Goal: Task Accomplishment & Management: Manage account settings

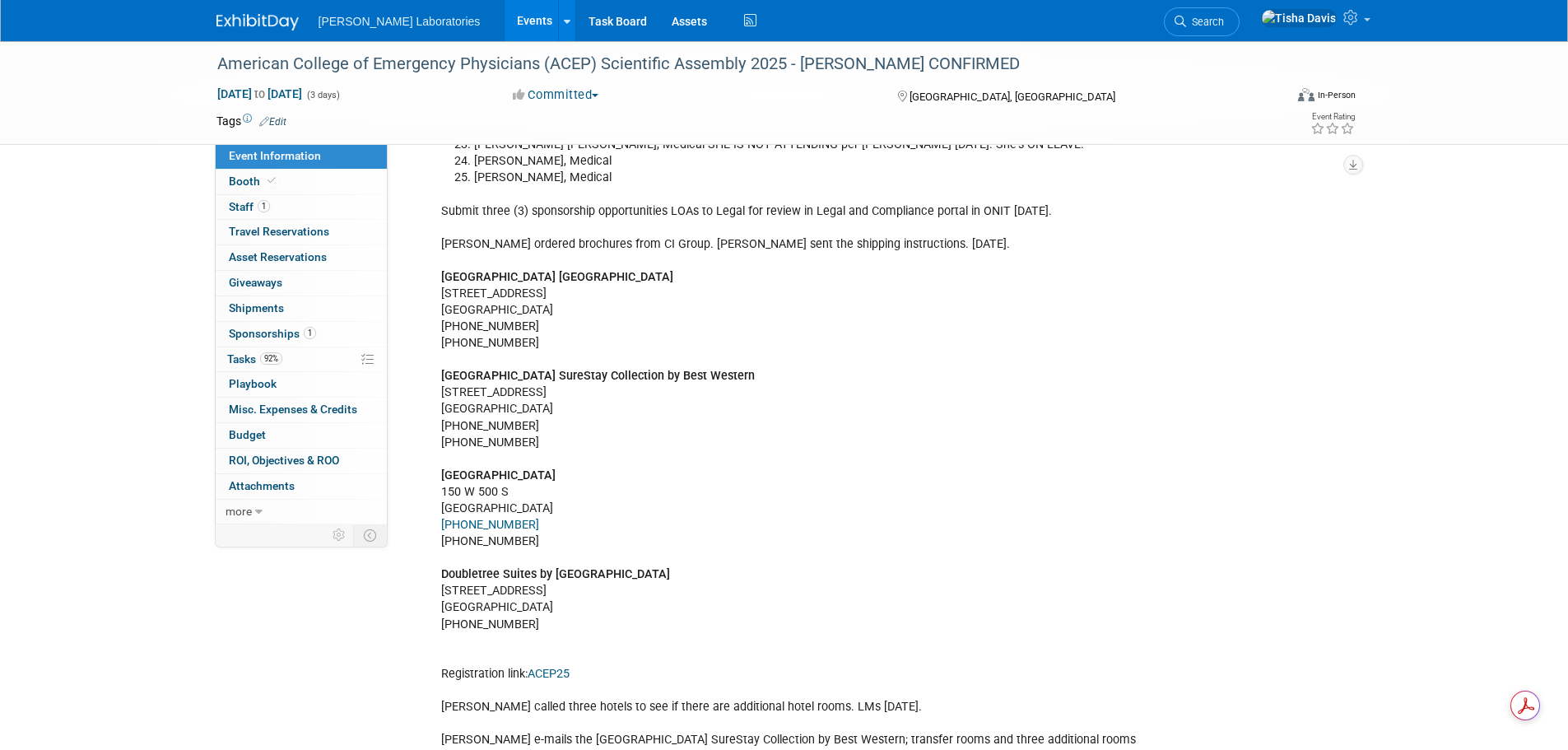
click at [504, 24] on link "Events" at bounding box center [534, 20] width 60 height 41
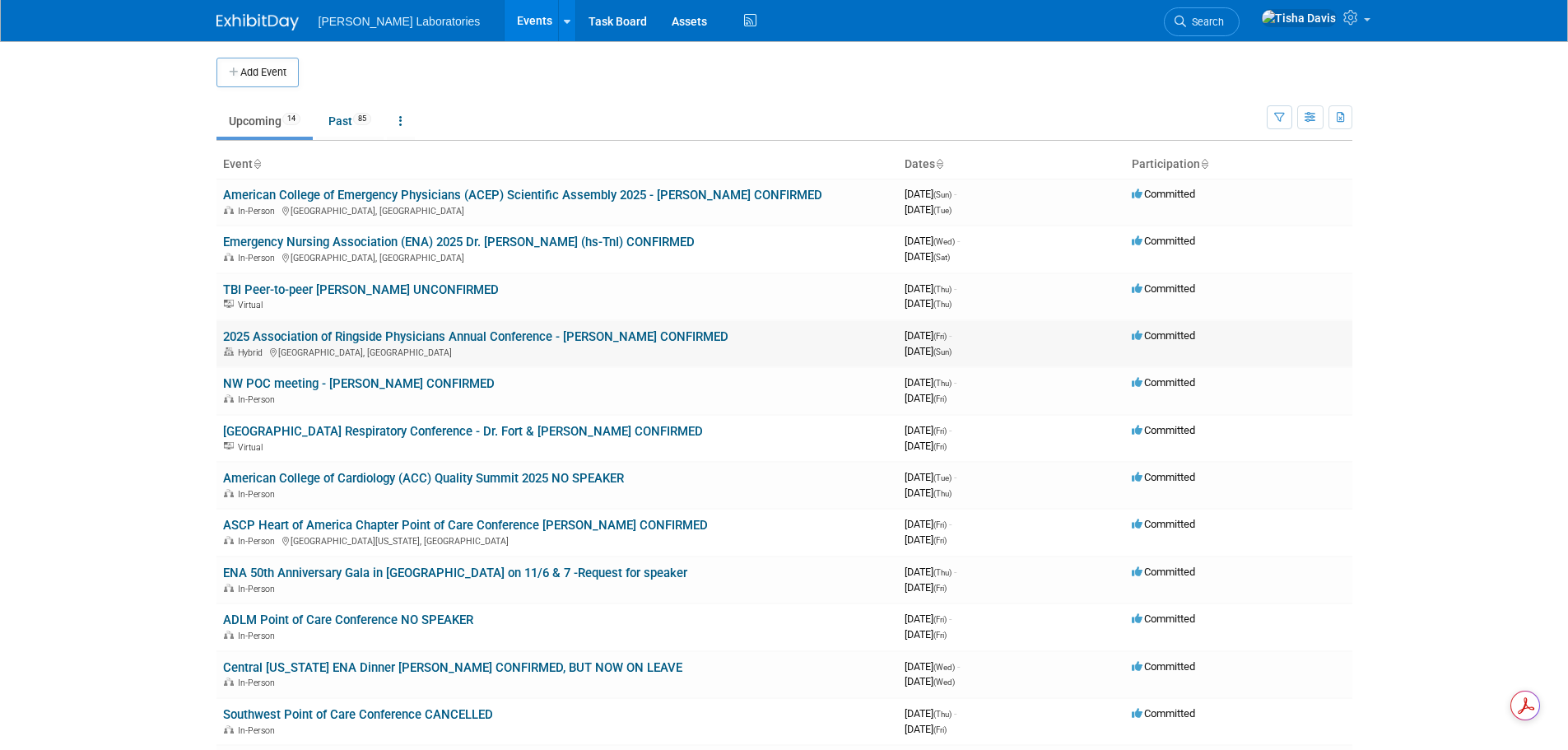
click at [392, 336] on link "2025 Association of Ringside Physicians Annual Conference - [PERSON_NAME] CONFI…" at bounding box center [475, 337] width 505 height 15
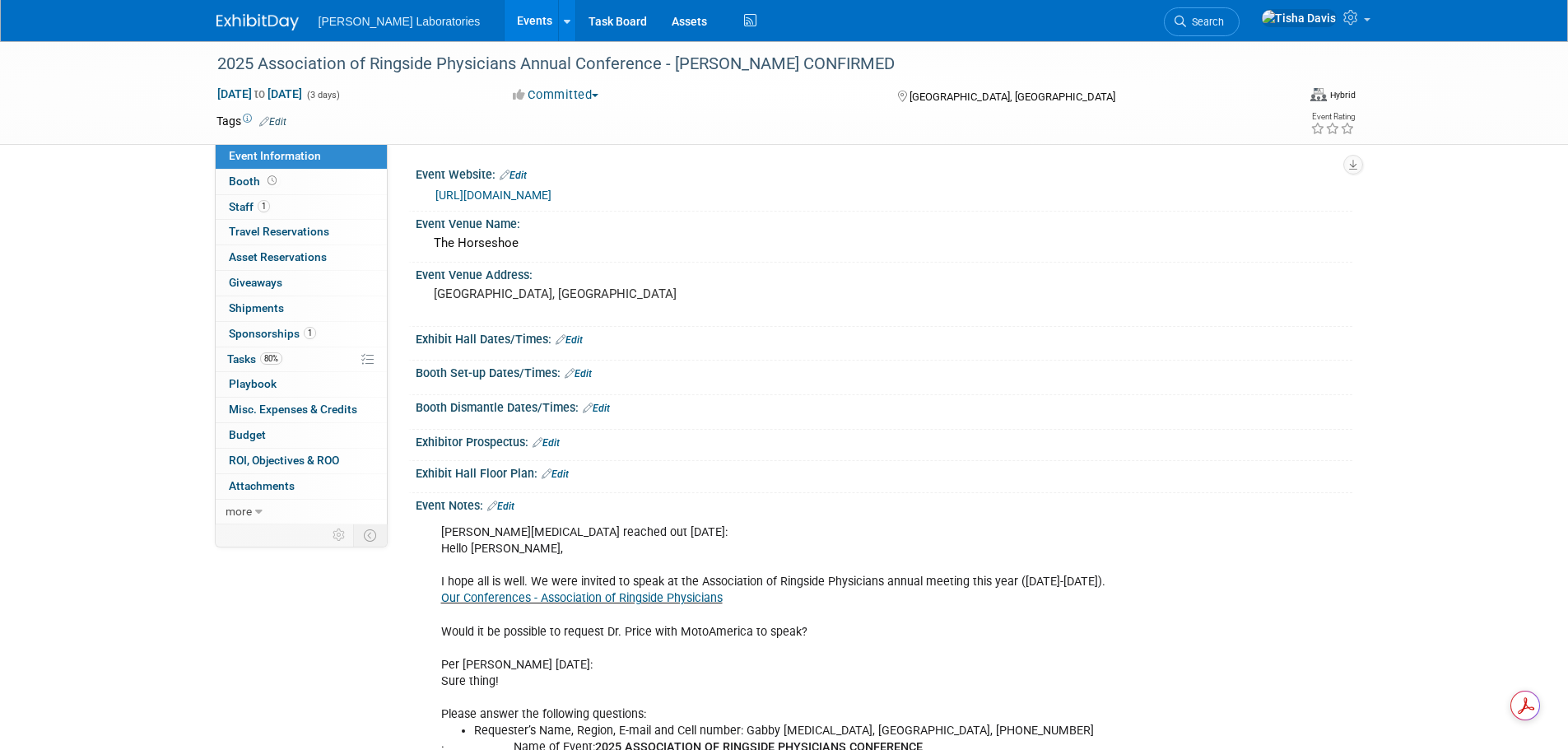
click at [502, 505] on link "Edit" at bounding box center [500, 506] width 27 height 12
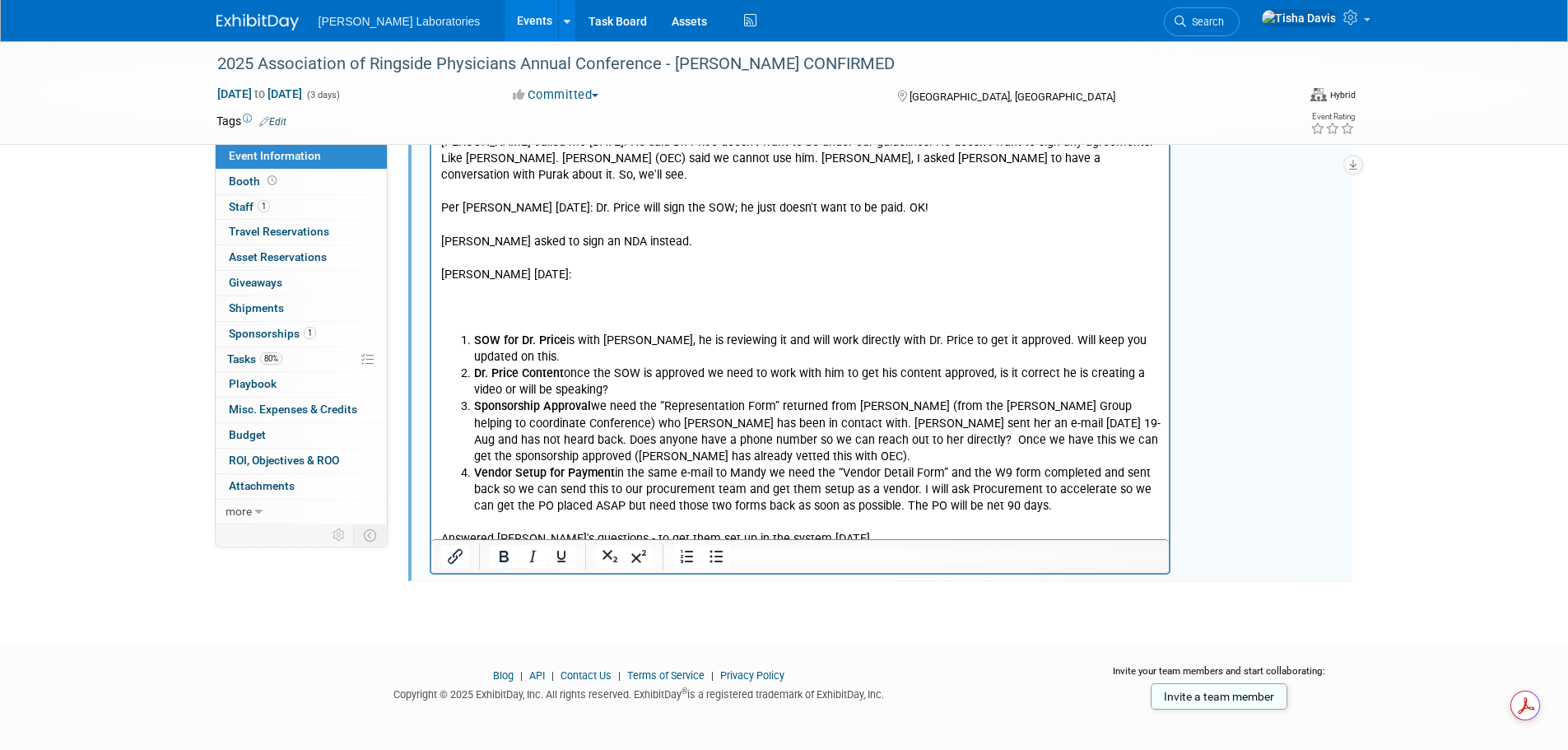
scroll to position [2761, 0]
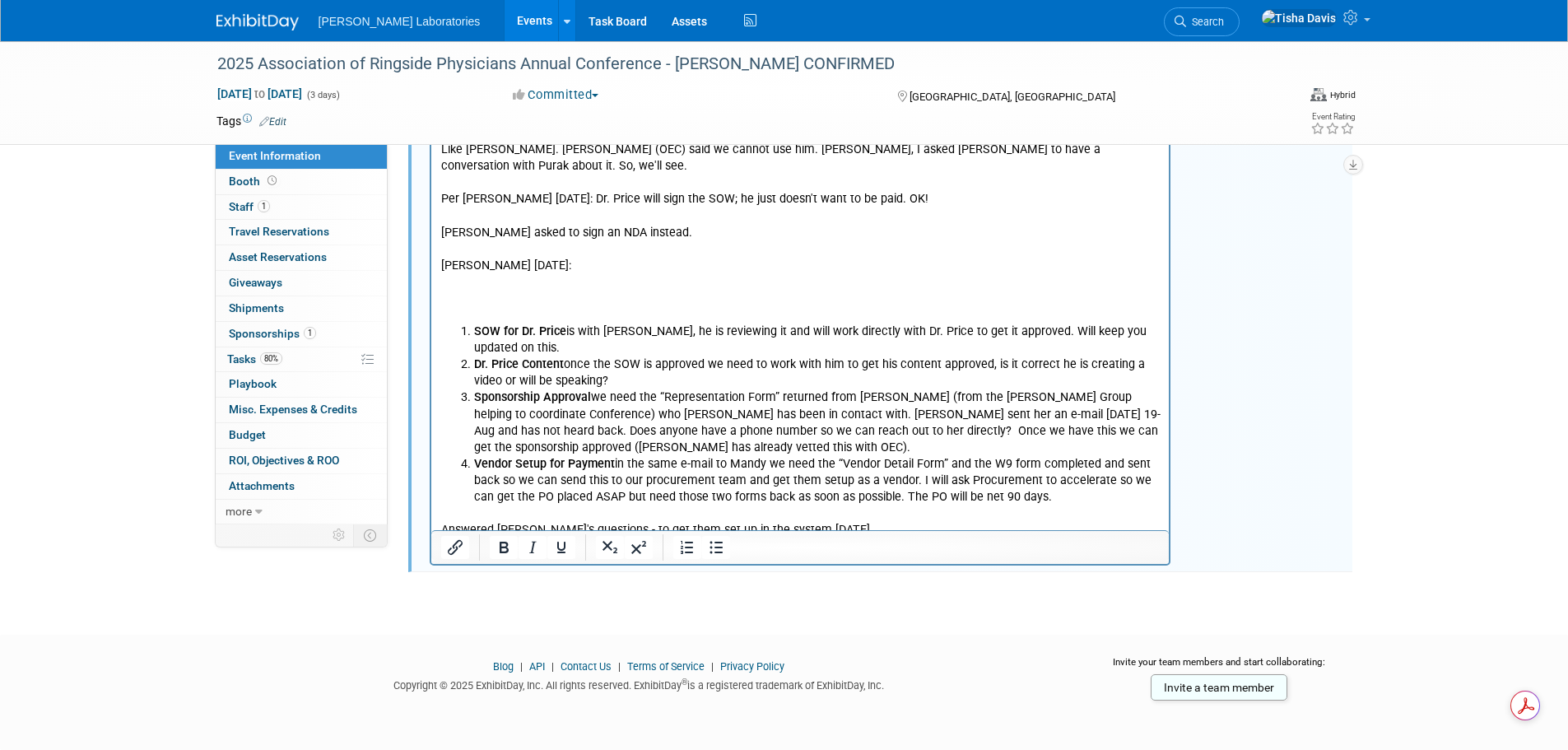
click at [817, 506] on p "Answered Dina's questions - to get them set up in the system 9/2/25." at bounding box center [800, 522] width 719 height 33
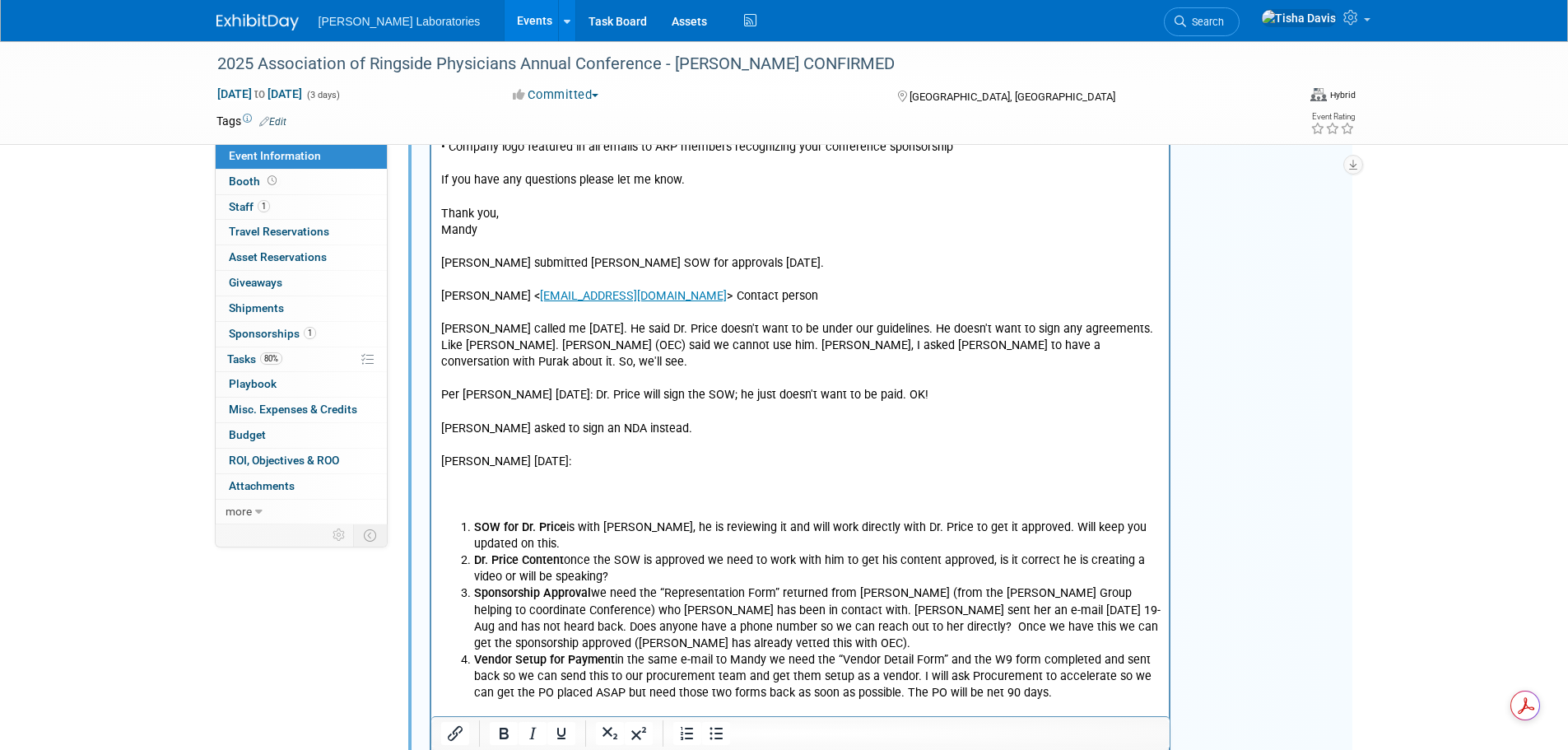
scroll to position [2746, 0]
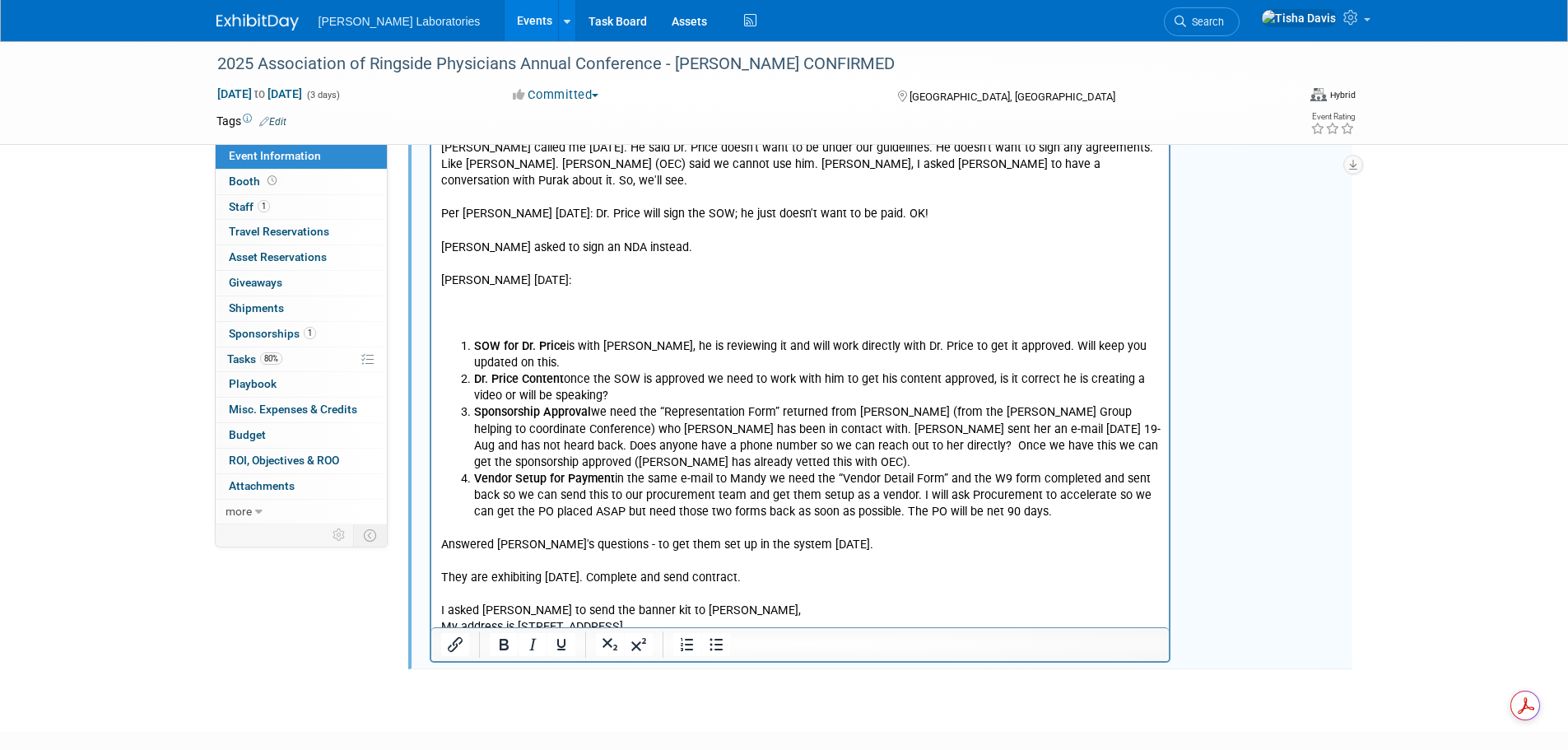
click at [761, 603] on p "I asked Kim Jimeno to send the banner kit to Lara Higa," at bounding box center [800, 611] width 719 height 16
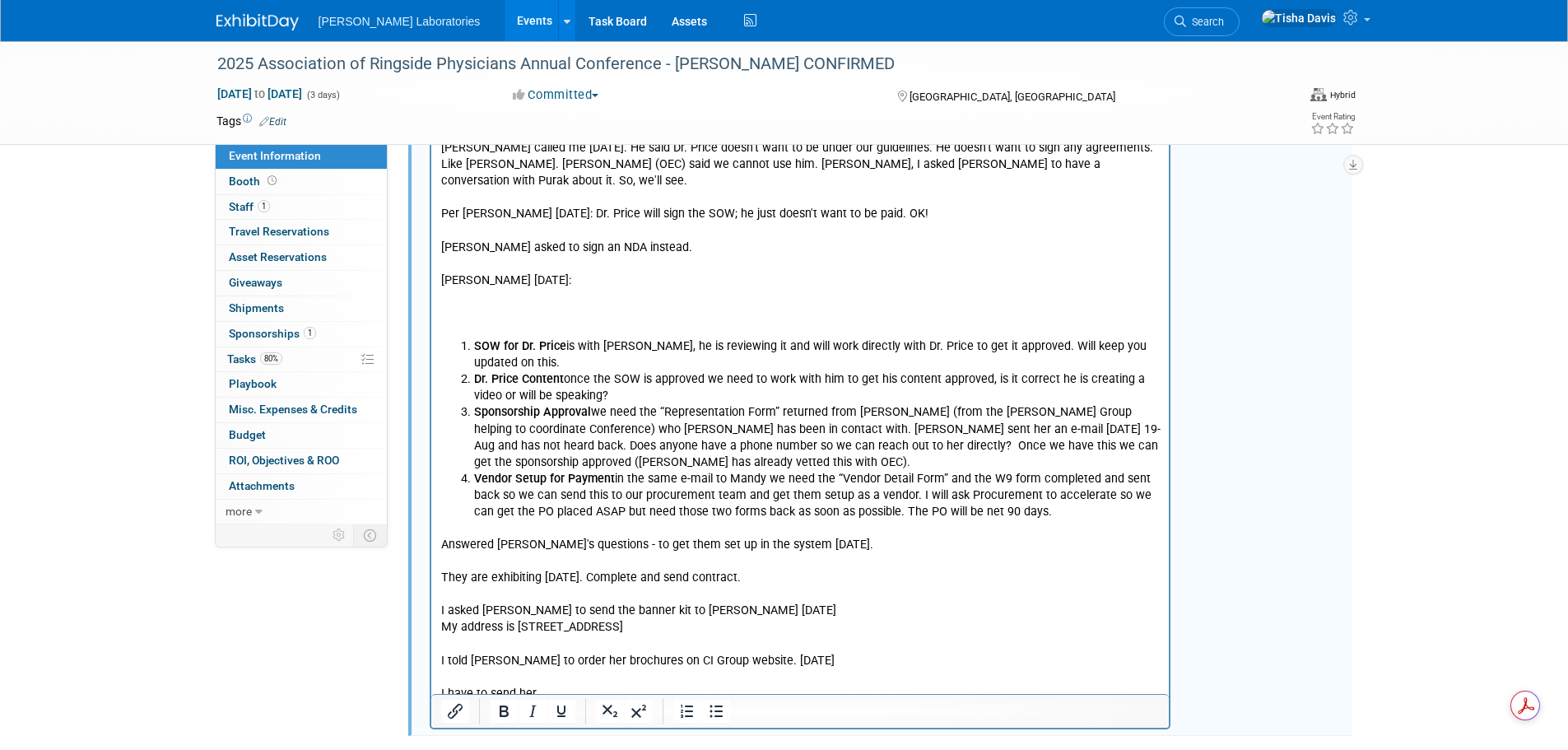
click at [778, 570] on p "They are exhibiting 9/3/25. Complete and send contract." at bounding box center [800, 578] width 719 height 16
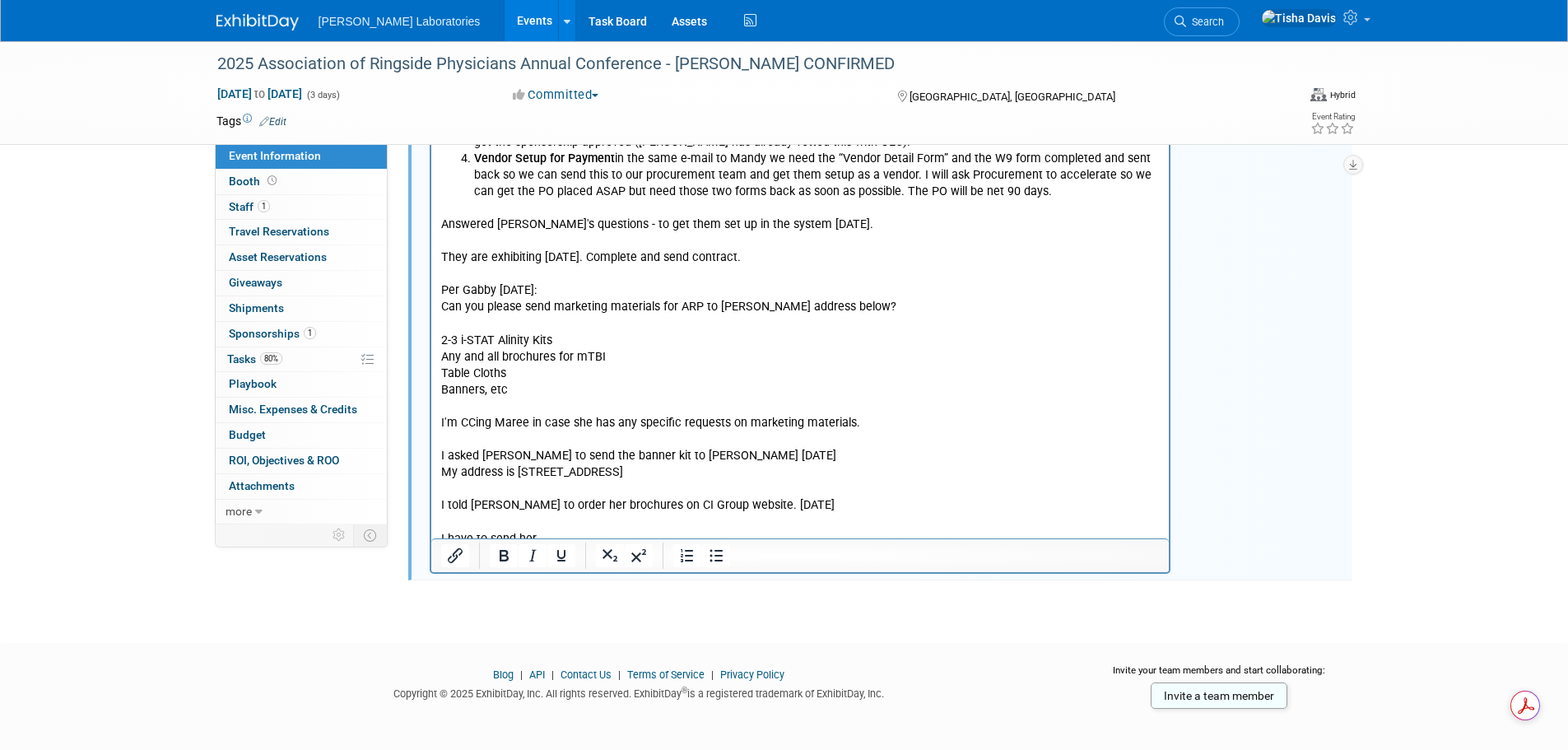
scroll to position [3075, 0]
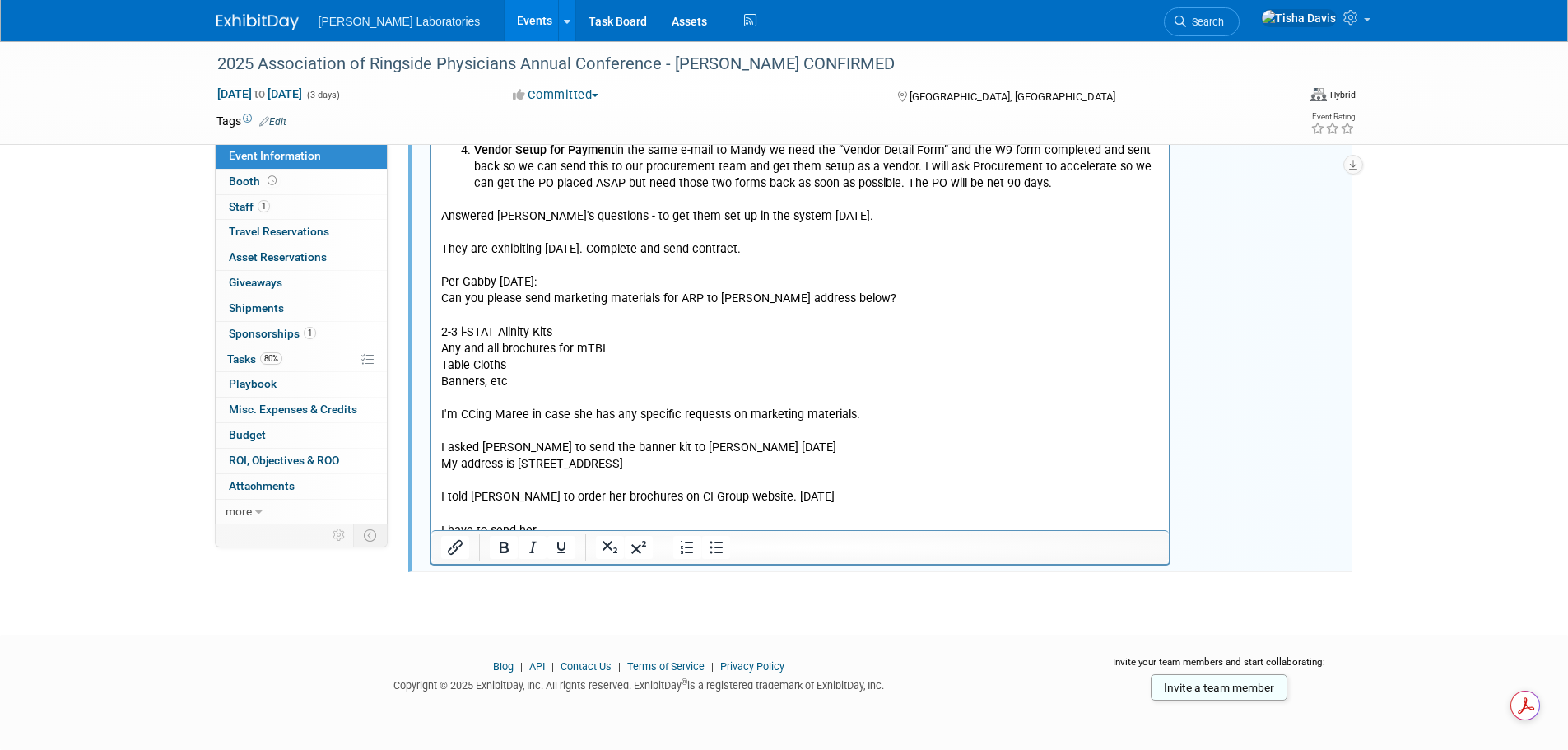
click at [598, 523] on p "I have to send her" at bounding box center [800, 531] width 719 height 16
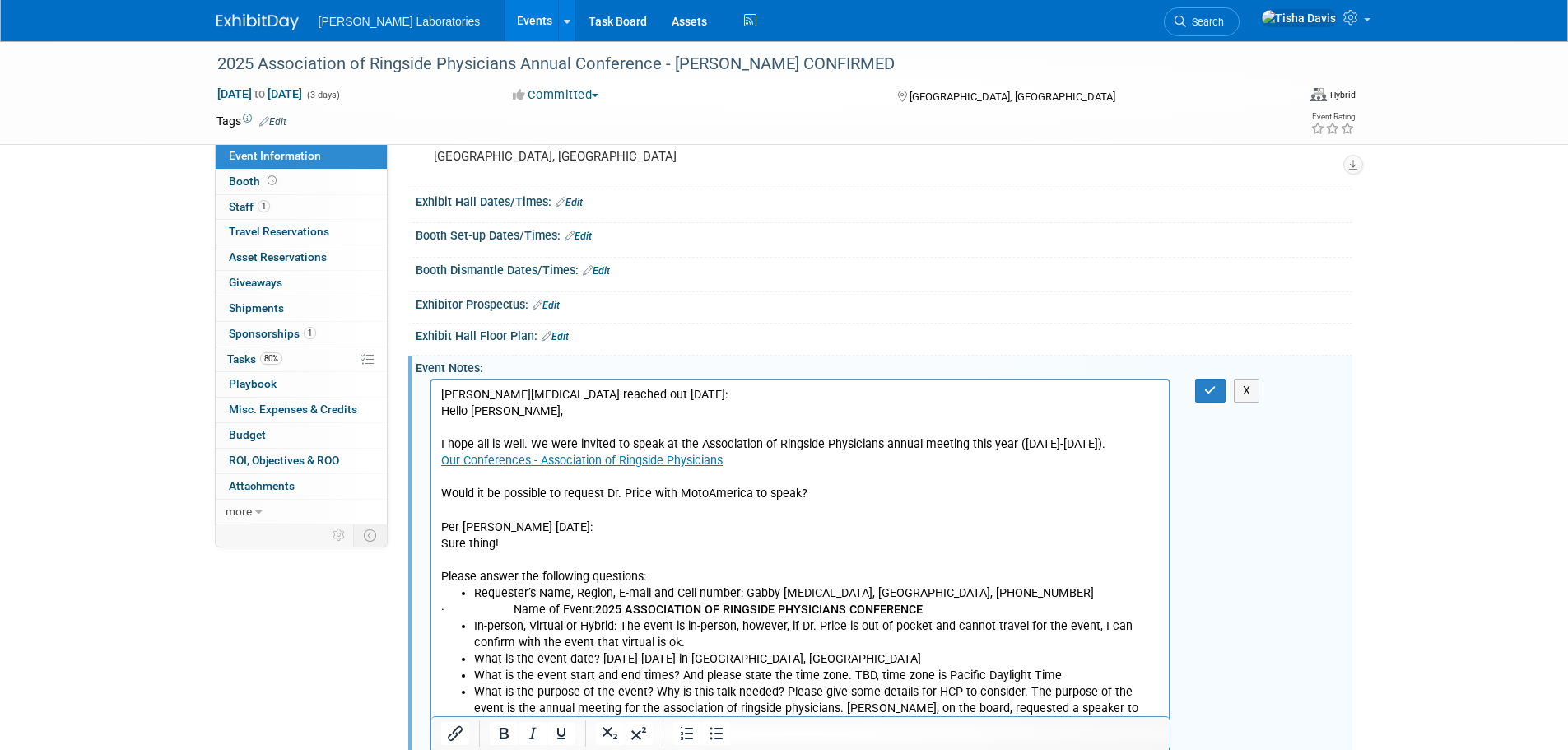
scroll to position [113, 0]
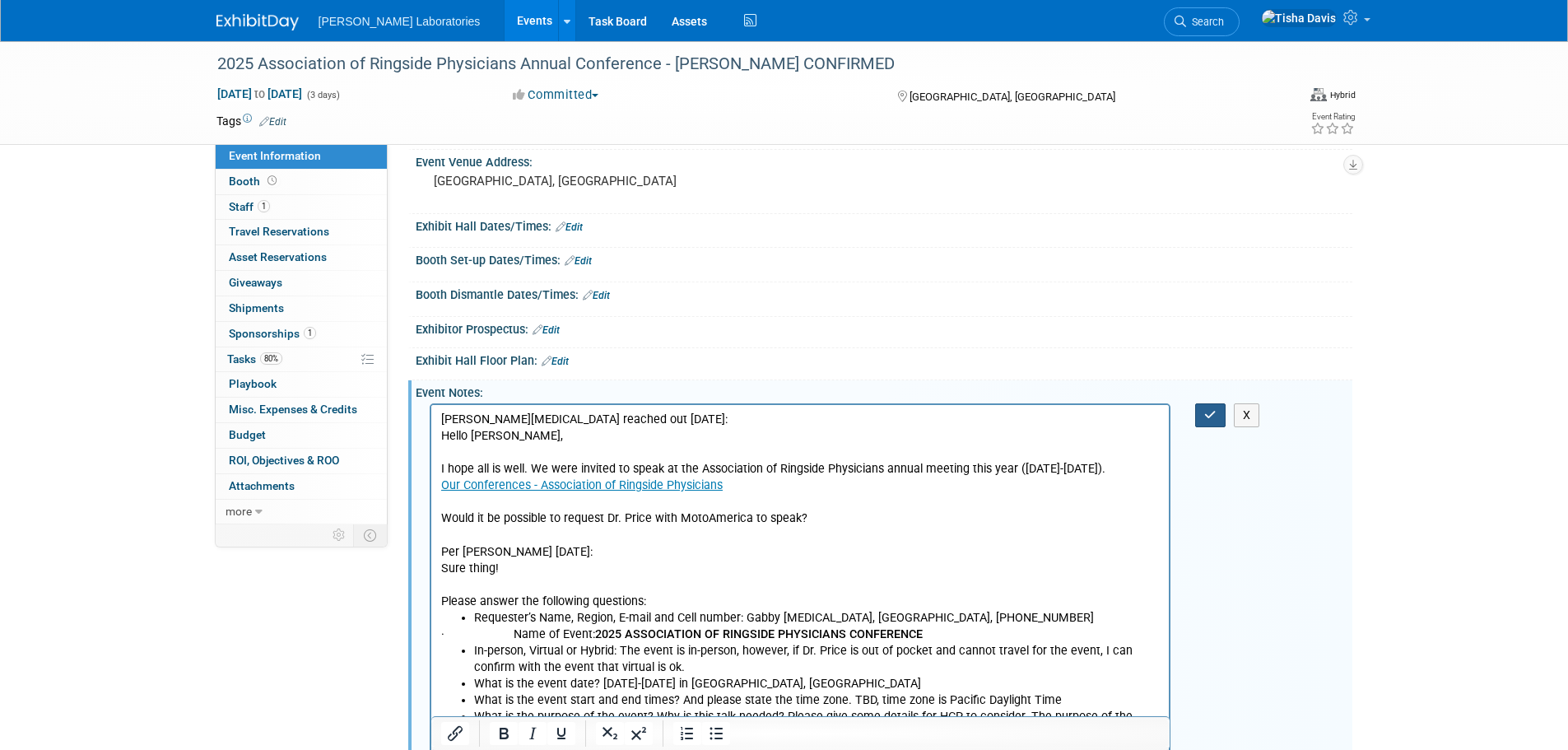
click at [1210, 411] on icon "button" at bounding box center [1209, 414] width 12 height 12
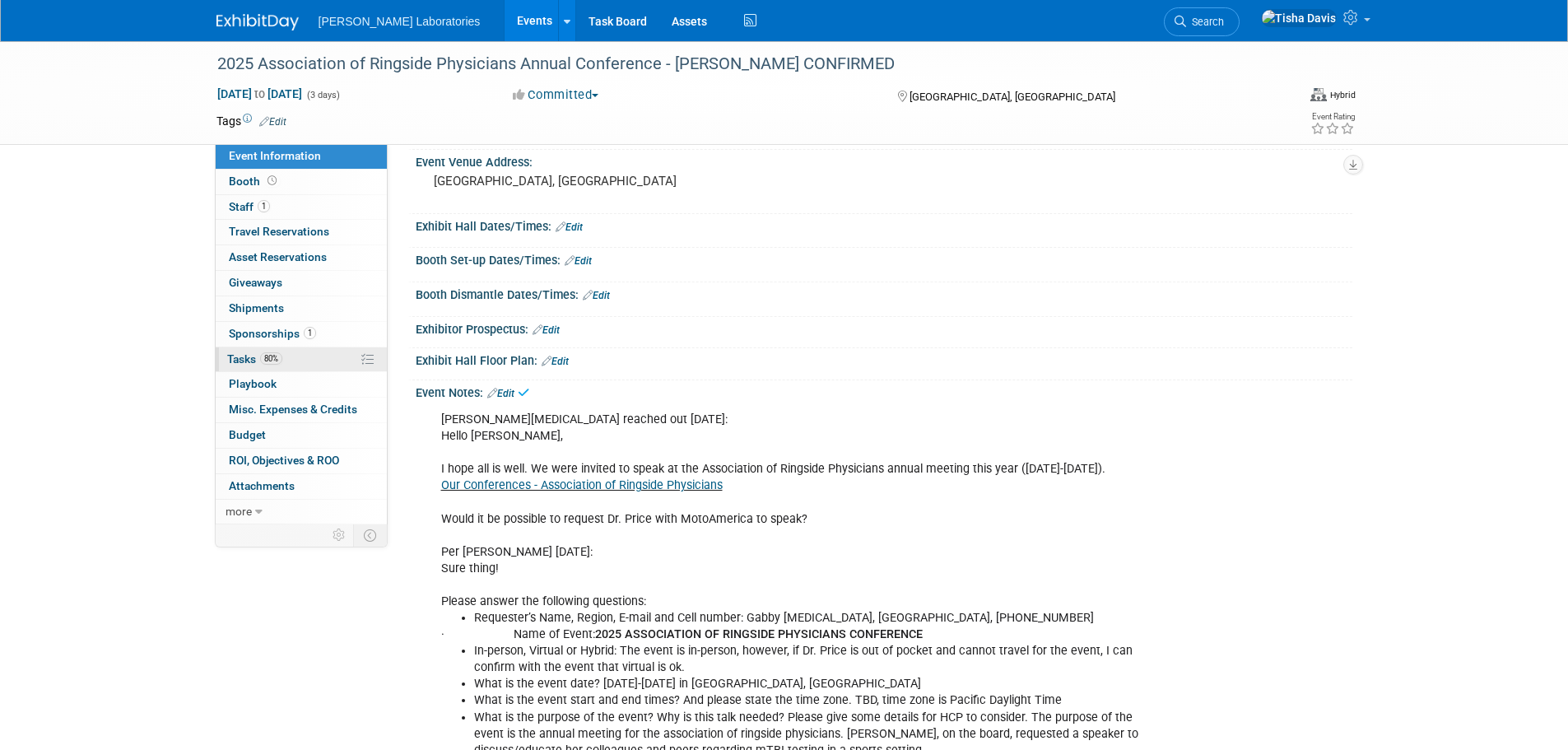
click at [241, 358] on span "Tasks 80%" at bounding box center [254, 359] width 55 height 13
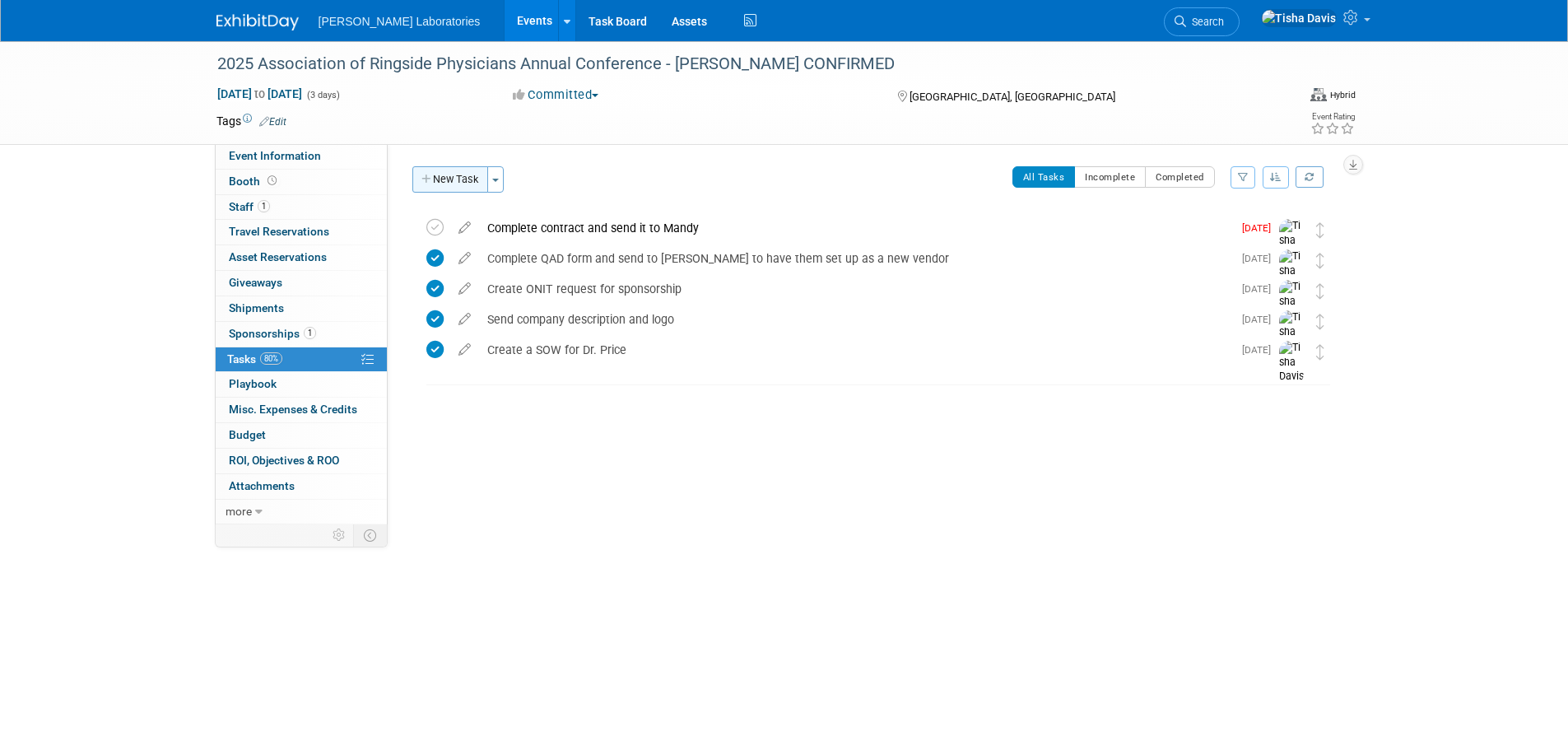
click at [457, 179] on button "New Task" at bounding box center [450, 179] width 76 height 26
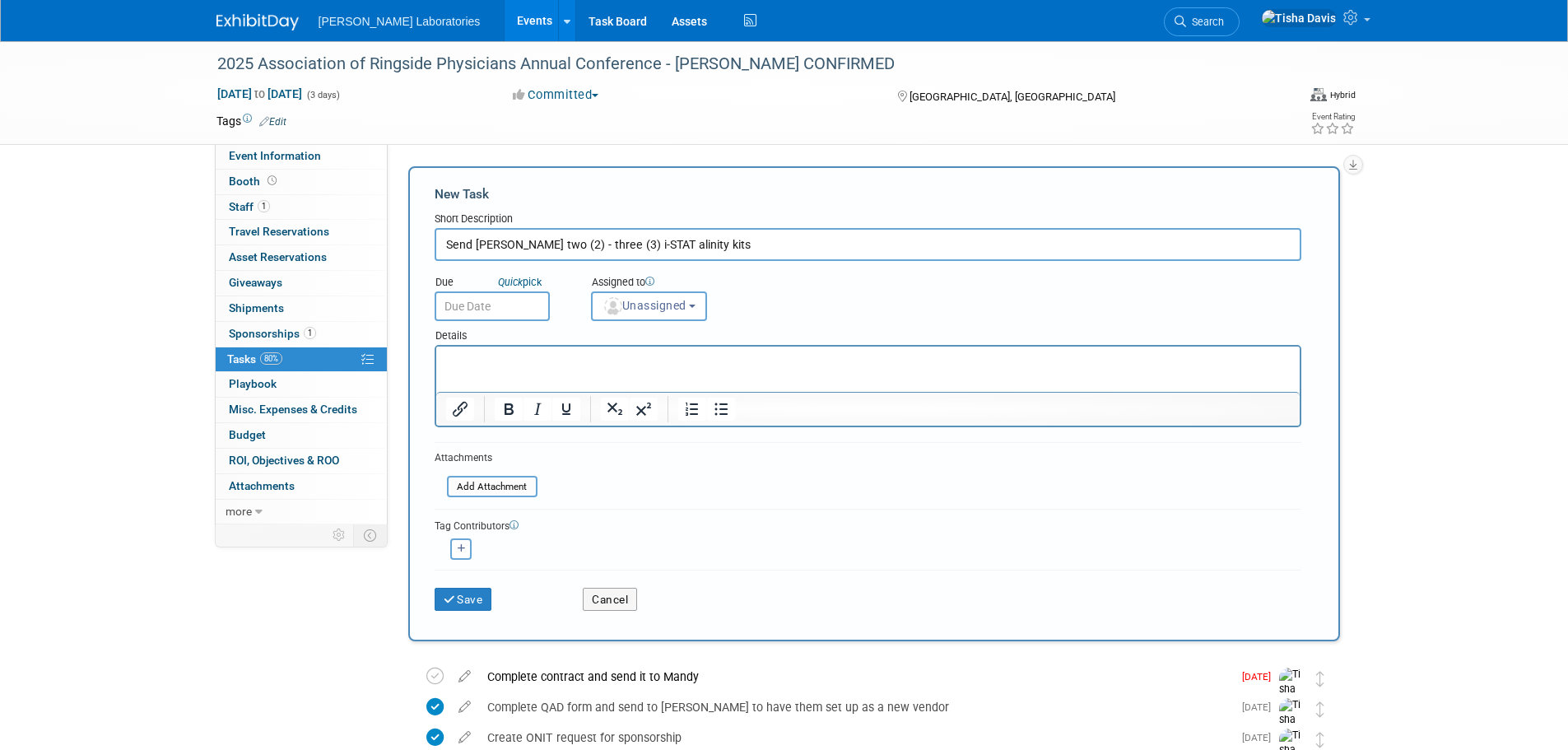
type input "Send Lara Higa two (2) - three (3) i-STAT alinity kits"
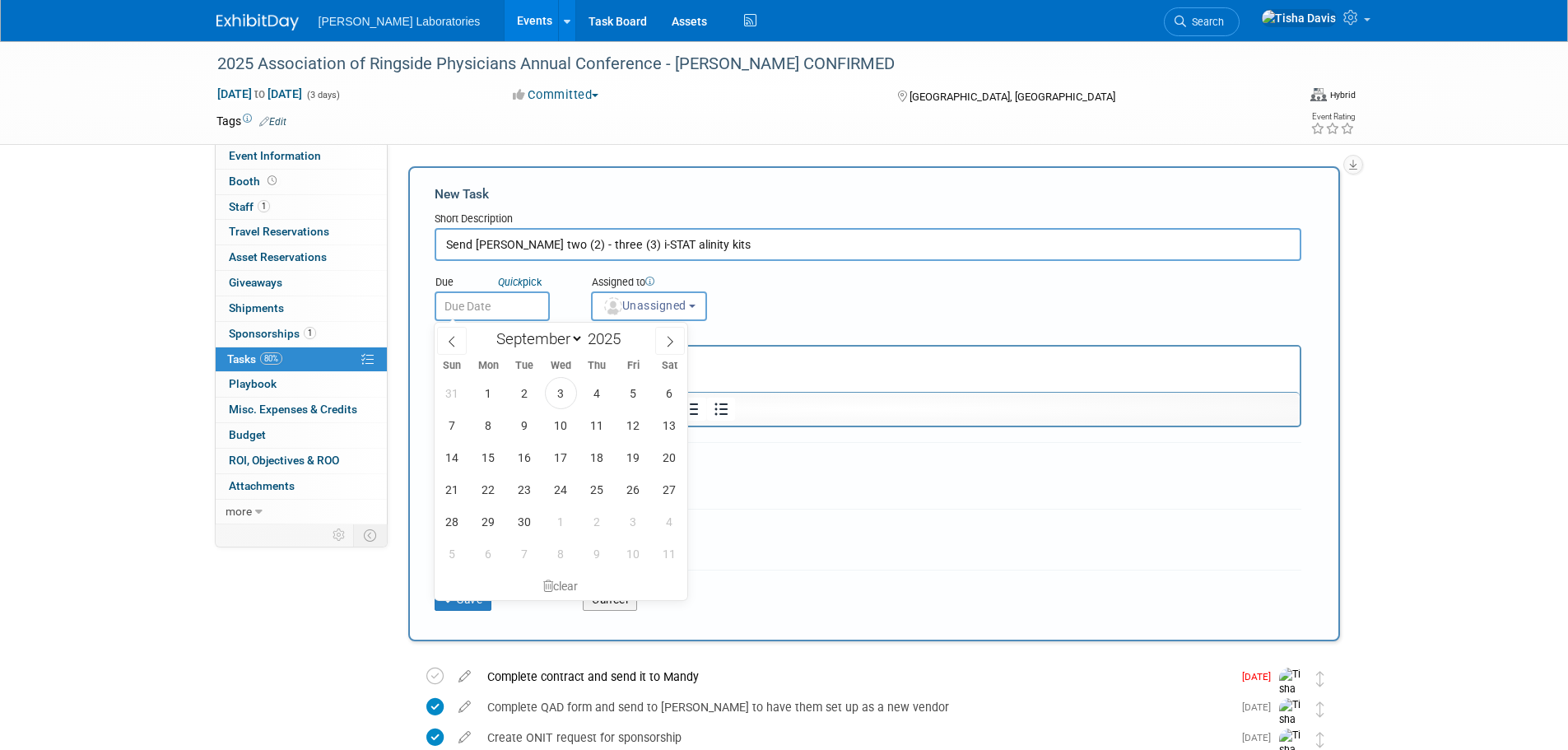
click at [495, 306] on input "text" at bounding box center [491, 307] width 115 height 30
click at [563, 424] on span "10" at bounding box center [560, 424] width 32 height 32
type input "Sep 10, 2025"
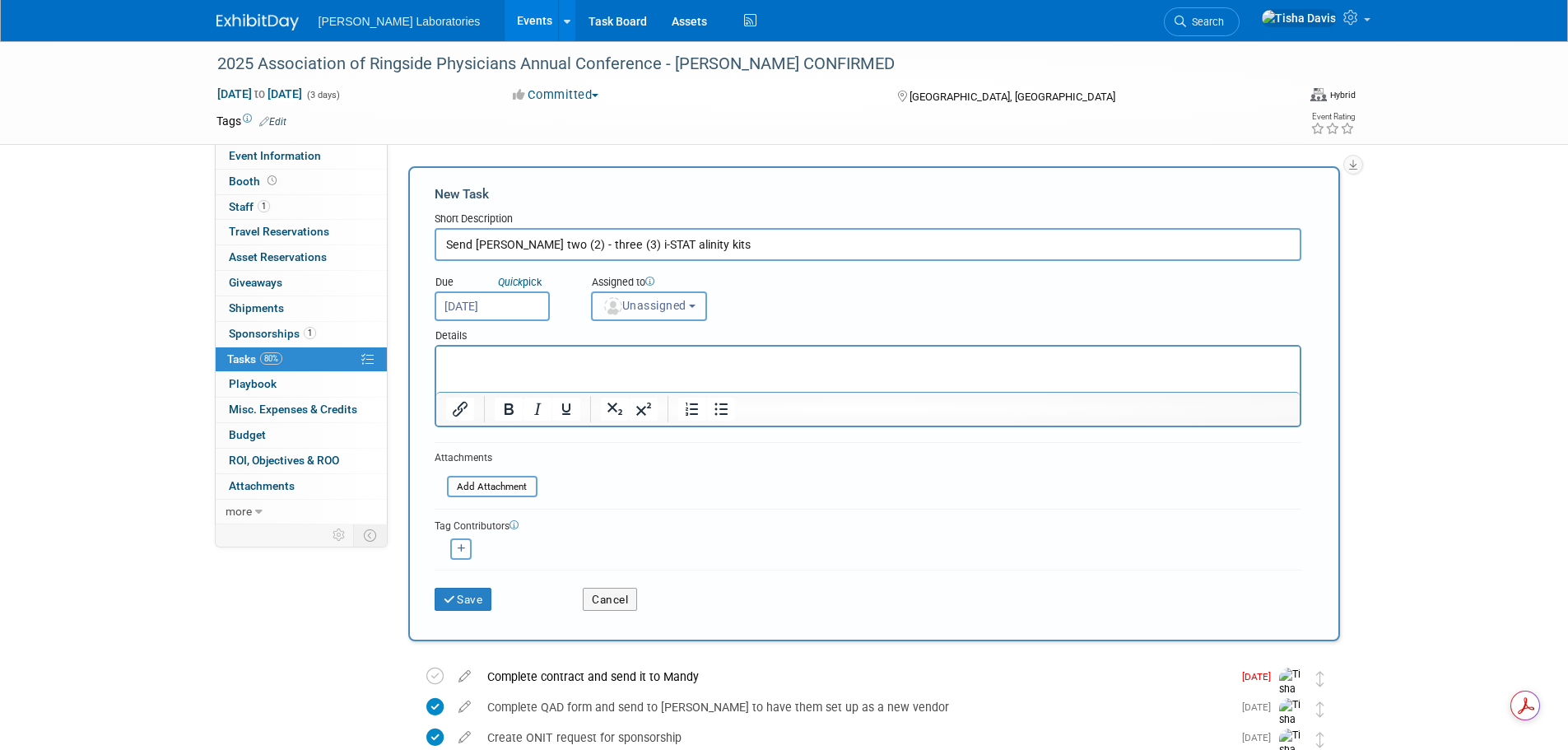
click at [708, 304] on button "Unassigned" at bounding box center [649, 307] width 117 height 30
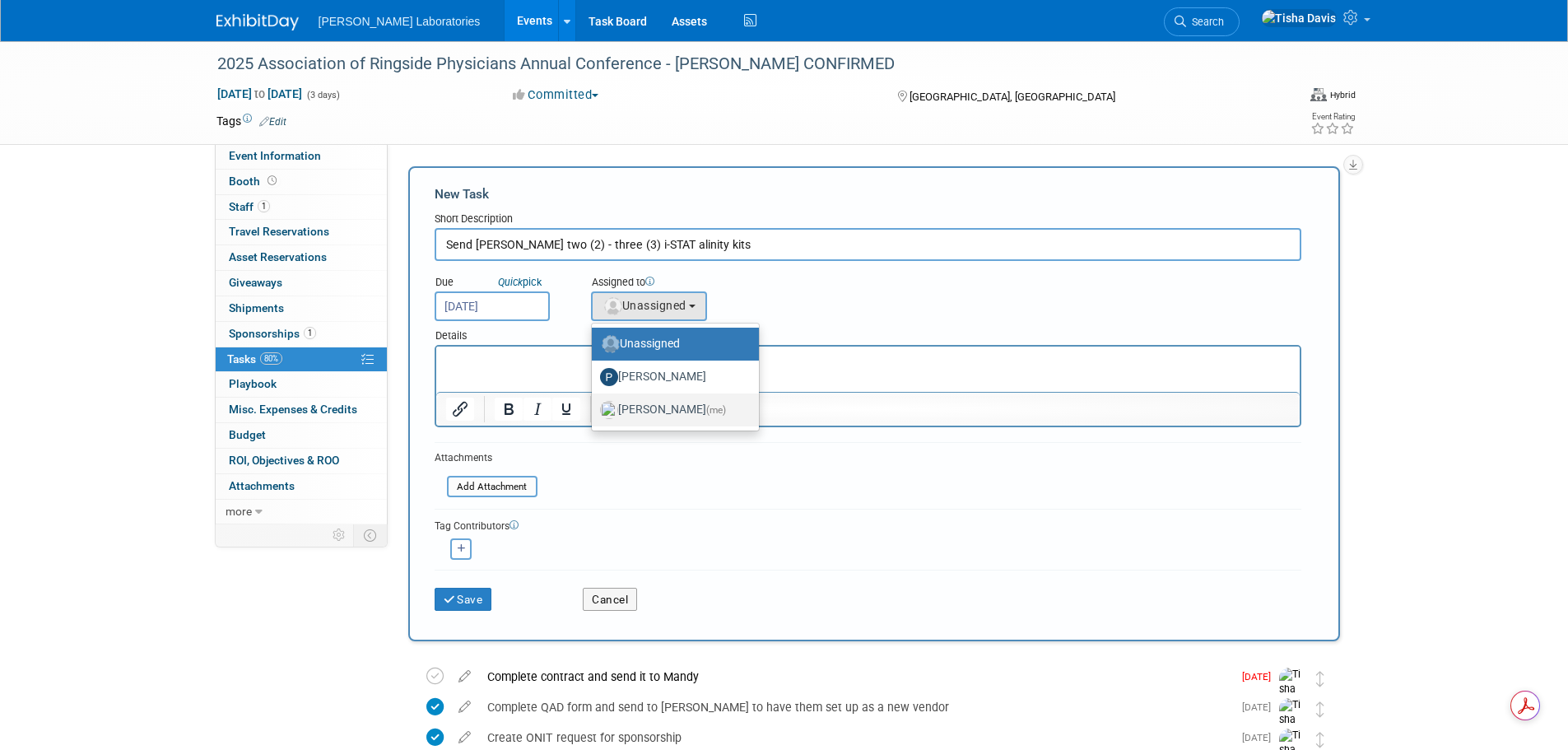
click at [668, 413] on label "Tisha Davis (me)" at bounding box center [671, 409] width 143 height 26
click at [594, 413] on input "Tisha Davis (me)" at bounding box center [588, 407] width 11 height 11
select select "2770856e-d6b1-4121-bfe1-202d7e478624"
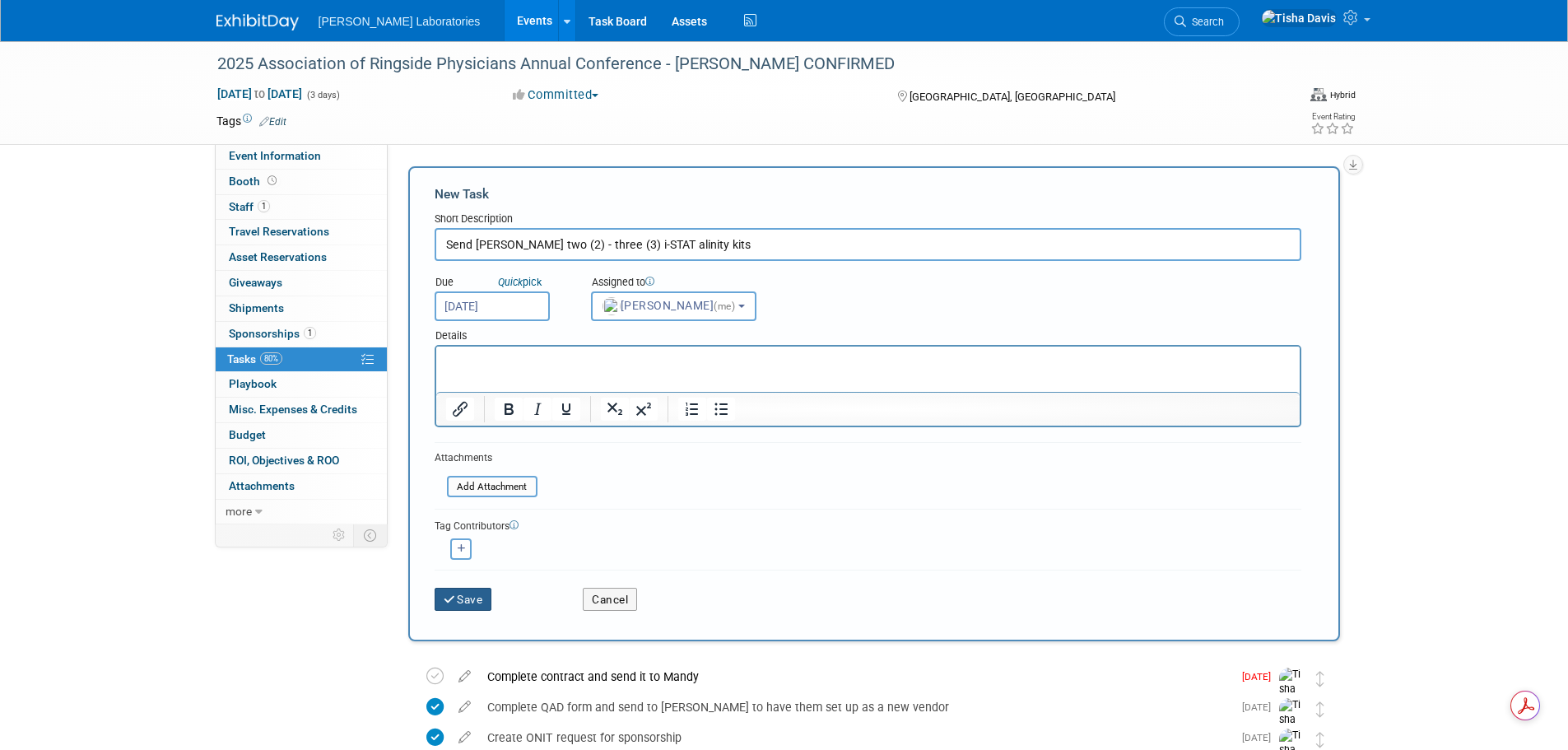
click at [468, 595] on button "Save" at bounding box center [463, 598] width 58 height 23
